Goal: Task Accomplishment & Management: Manage account settings

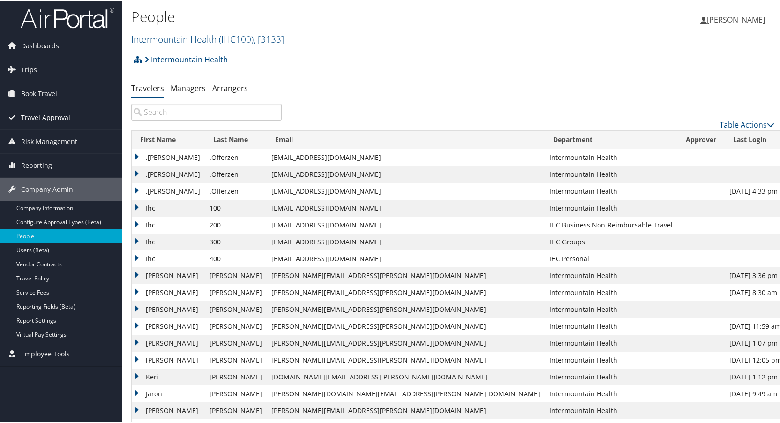
click at [39, 112] on span "Travel Approval" at bounding box center [45, 116] width 49 height 23
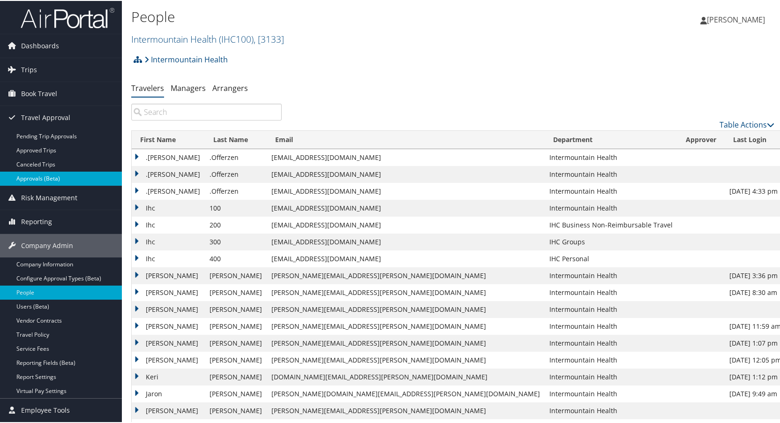
click at [38, 177] on link "Approvals (Beta)" at bounding box center [61, 178] width 122 height 14
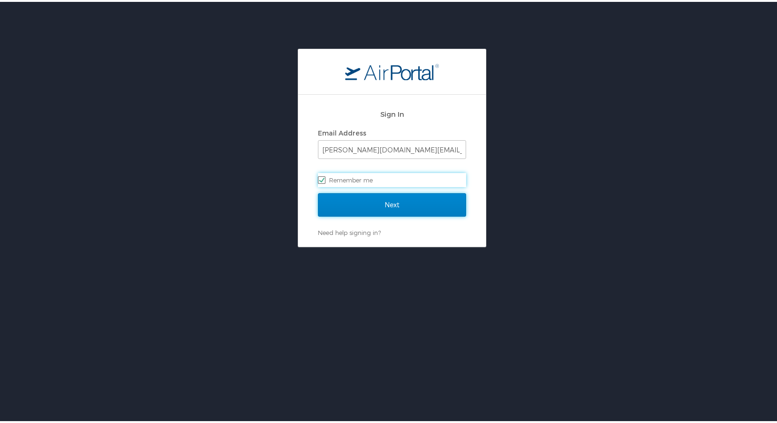
click at [382, 200] on input "Next" at bounding box center [392, 202] width 148 height 23
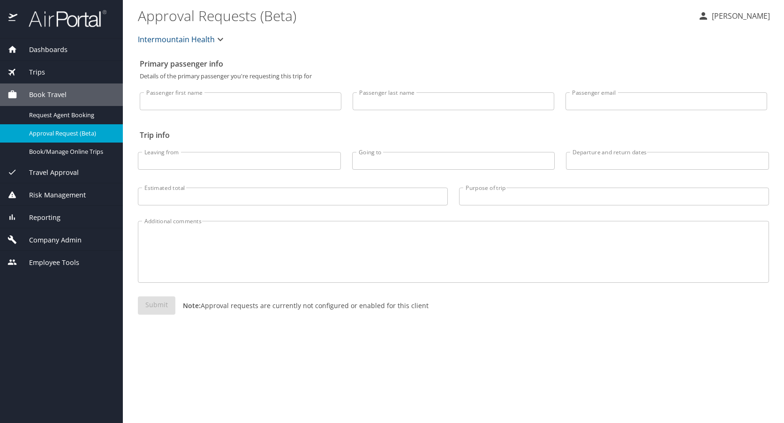
click at [52, 167] on span "Travel Approval" at bounding box center [47, 172] width 61 height 10
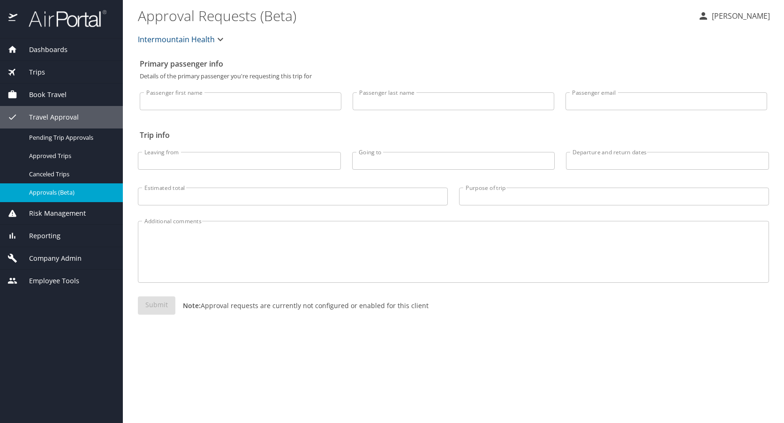
click at [50, 190] on span "Approvals (Beta)" at bounding box center [70, 192] width 83 height 9
